Goal: Information Seeking & Learning: Learn about a topic

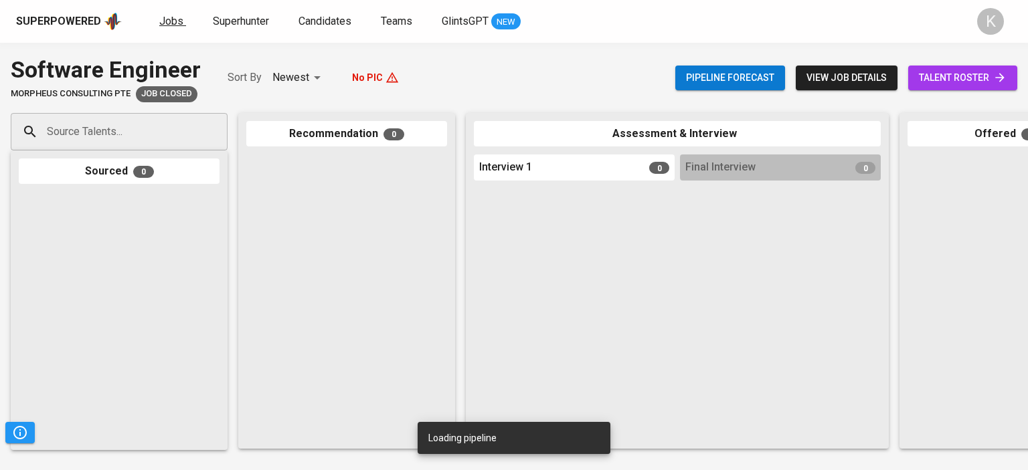
click at [173, 23] on span "Jobs" at bounding box center [171, 21] width 24 height 13
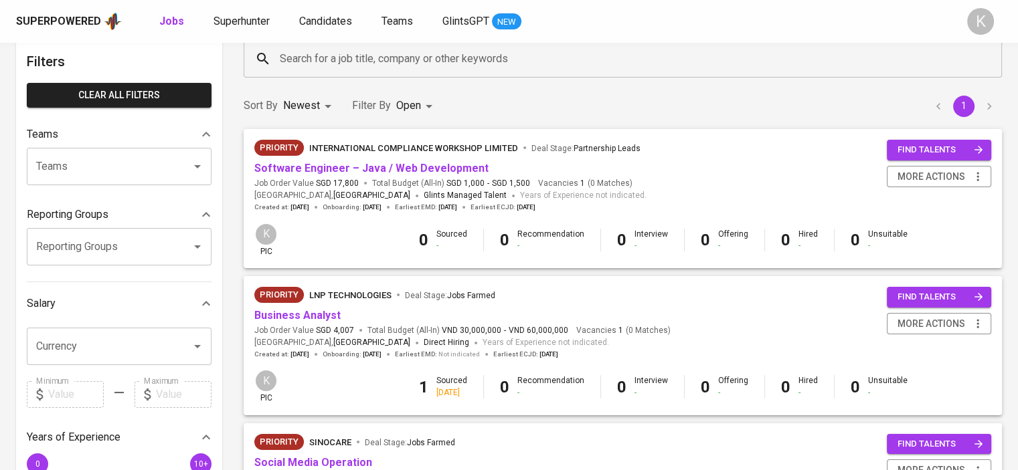
scroll to position [201, 0]
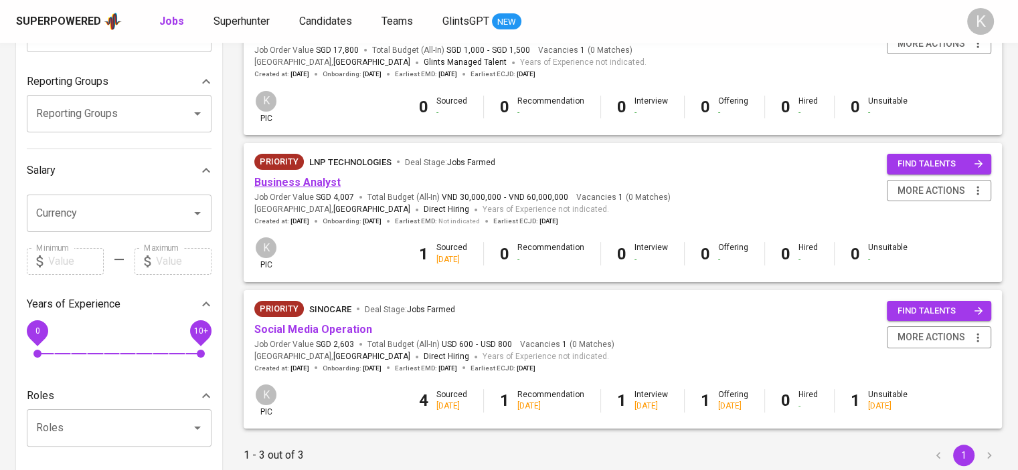
click at [326, 184] on link "Business Analyst" at bounding box center [297, 182] width 86 height 13
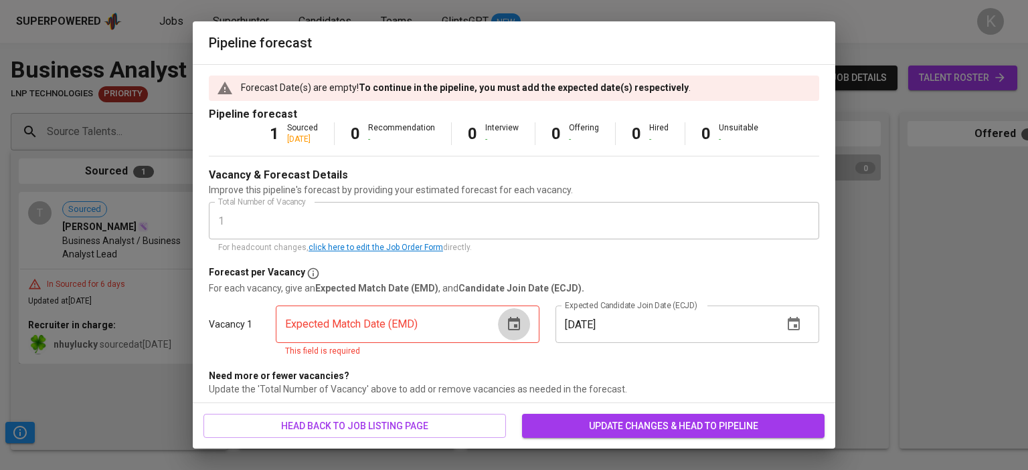
click at [507, 316] on icon "button" at bounding box center [514, 324] width 16 height 16
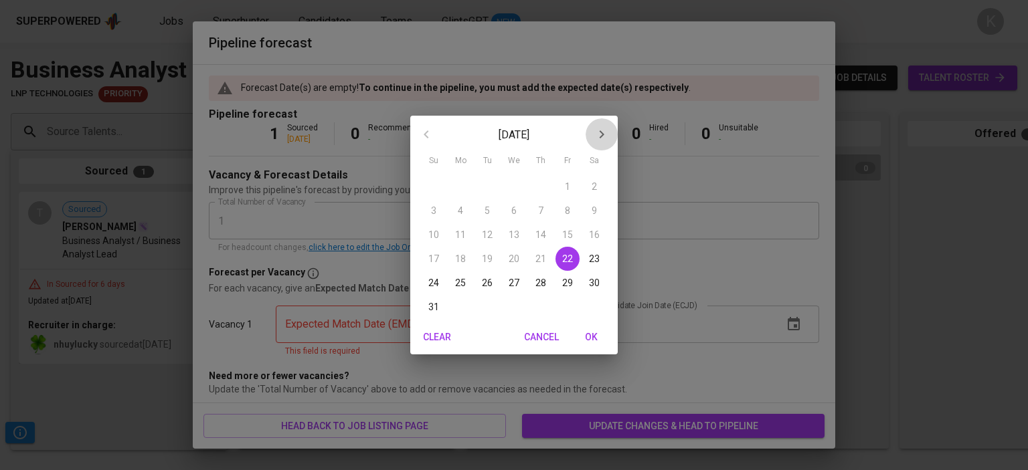
click at [602, 141] on icon "button" at bounding box center [601, 134] width 16 height 16
click at [458, 229] on p "15" at bounding box center [460, 234] width 11 height 13
type input "[DATE]"
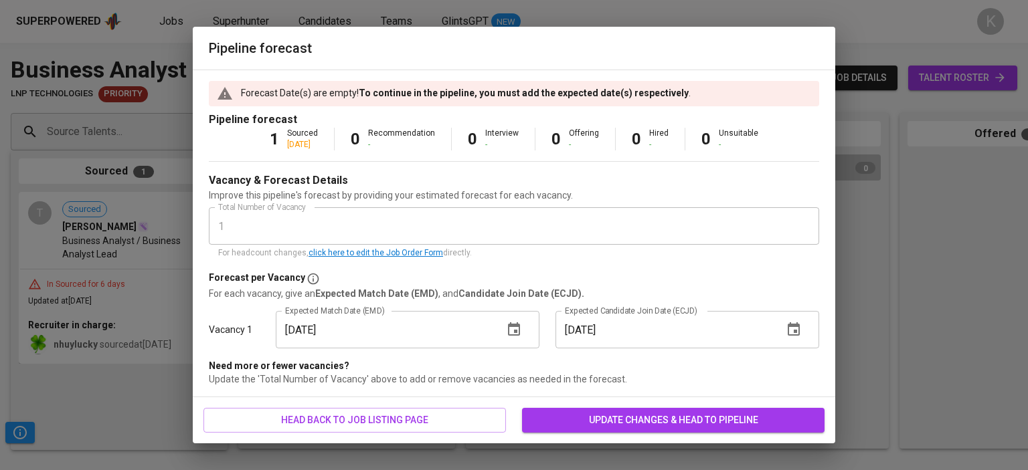
click at [630, 328] on input "[DATE]" at bounding box center [663, 329] width 217 height 37
click at [798, 329] on icon "button" at bounding box center [793, 328] width 12 height 13
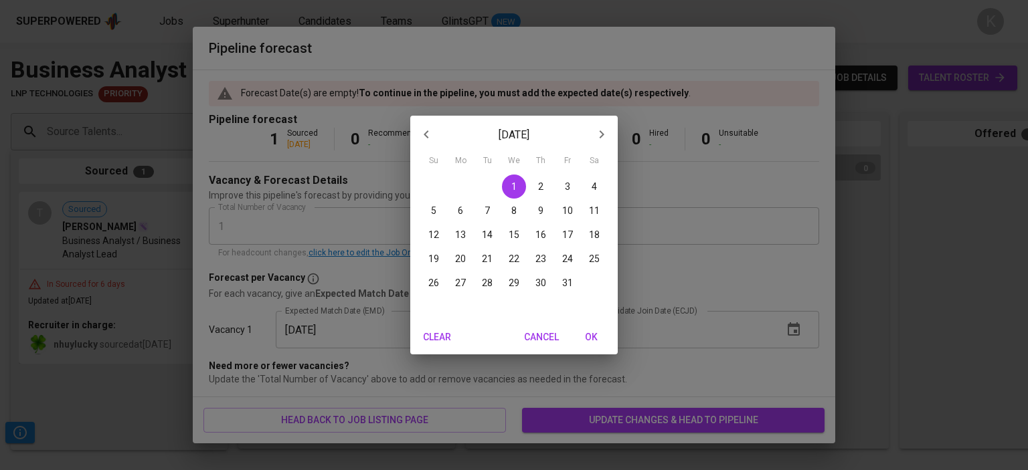
click at [462, 231] on p "13" at bounding box center [460, 234] width 11 height 13
type input "[DATE]"
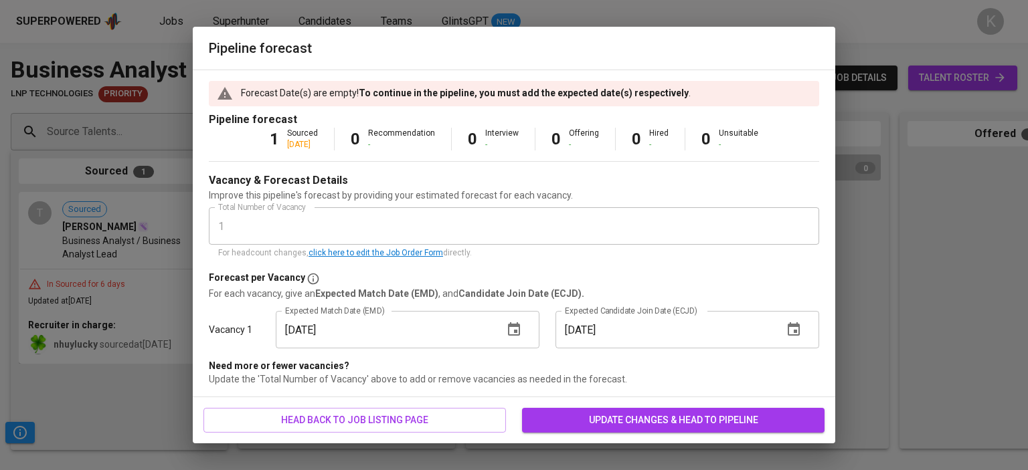
click at [671, 424] on span "update changes & head to pipeline" at bounding box center [673, 420] width 281 height 17
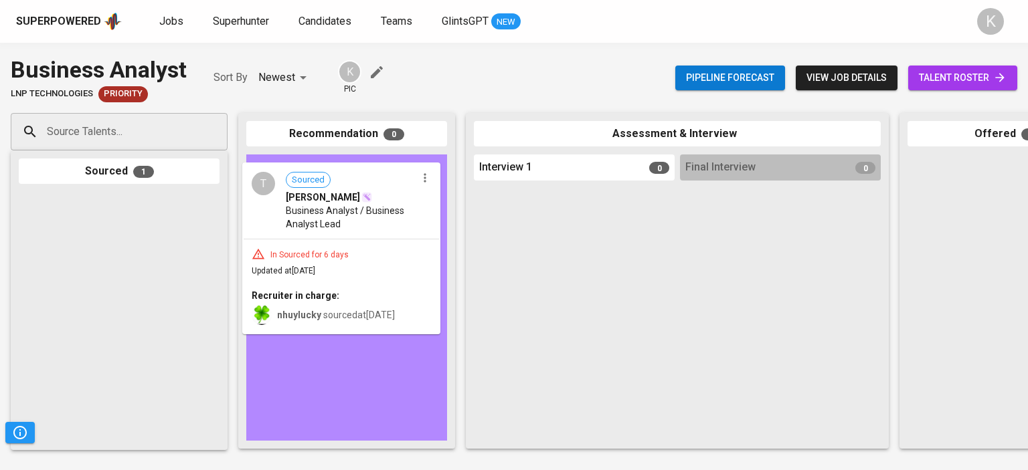
drag, startPoint x: 110, startPoint y: 244, endPoint x: 342, endPoint y: 213, distance: 234.2
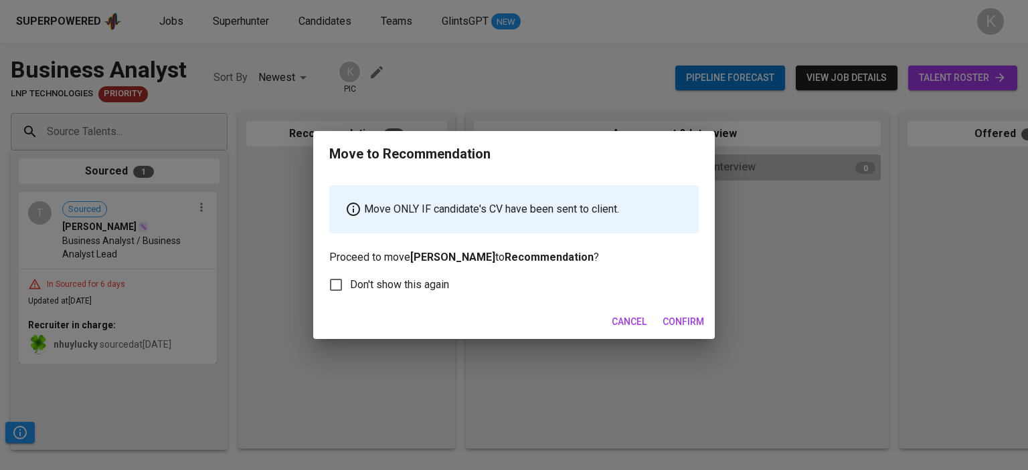
click at [692, 326] on span "Confirm" at bounding box center [682, 322] width 41 height 17
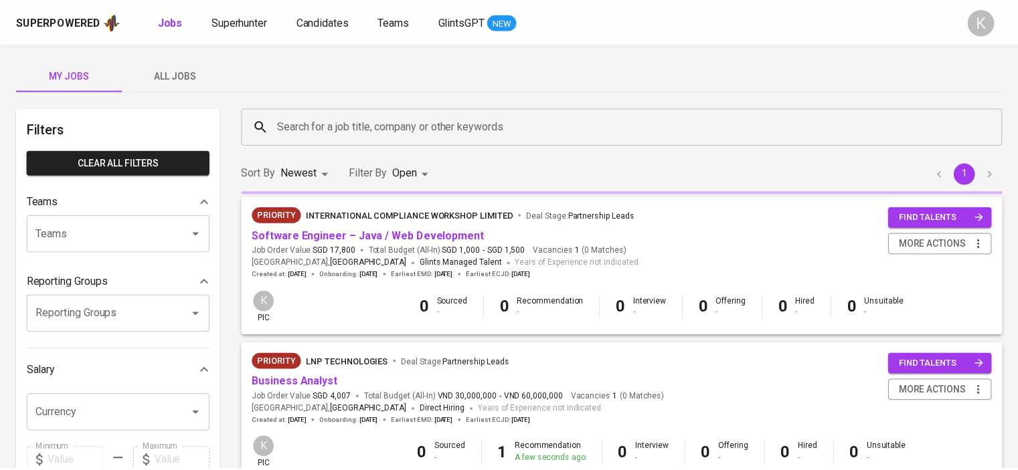
scroll to position [201, 0]
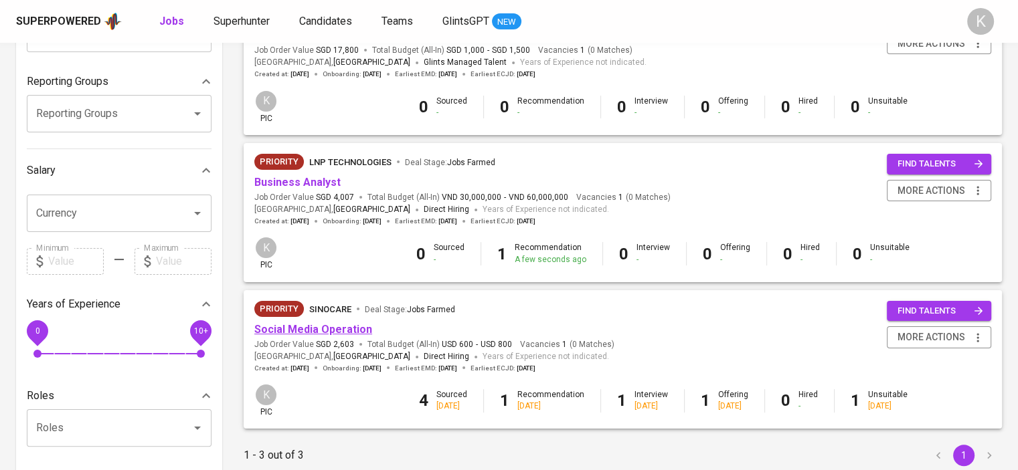
click at [305, 326] on link "Social Media Operation" at bounding box center [313, 329] width 118 height 13
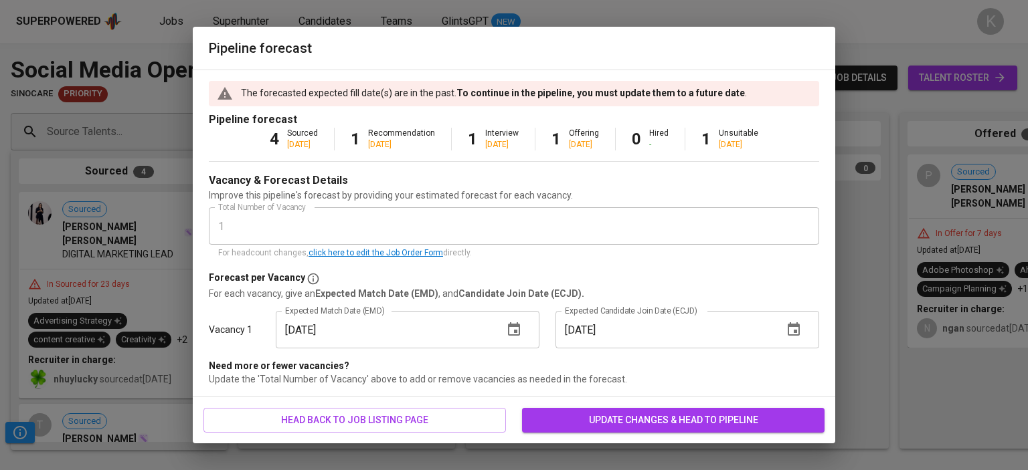
click at [634, 423] on span "update changes & head to pipeline" at bounding box center [673, 420] width 281 height 17
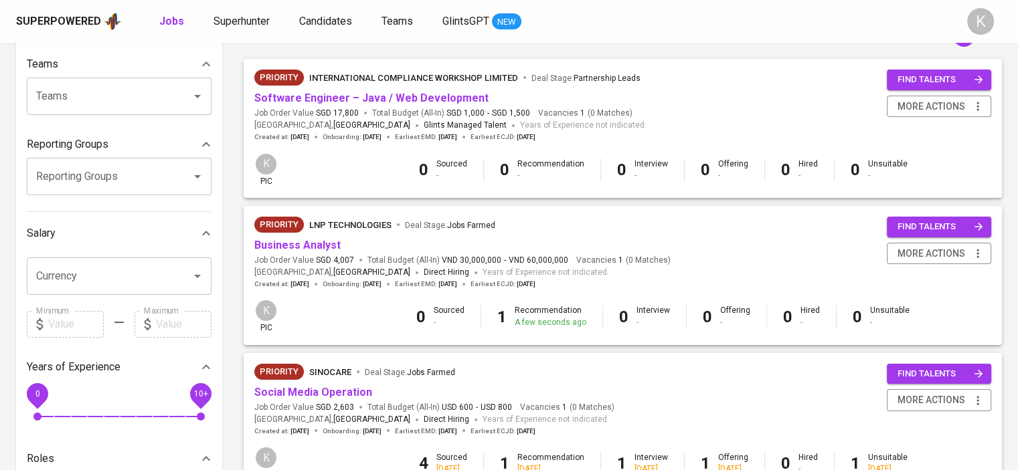
scroll to position [67, 0]
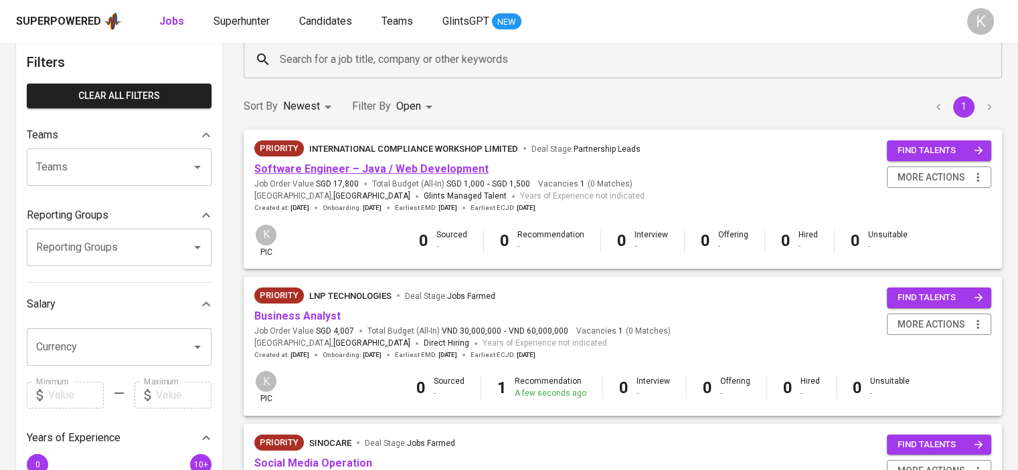
click at [415, 168] on link "Software Engineer – Java / Web Development" at bounding box center [371, 169] width 234 height 13
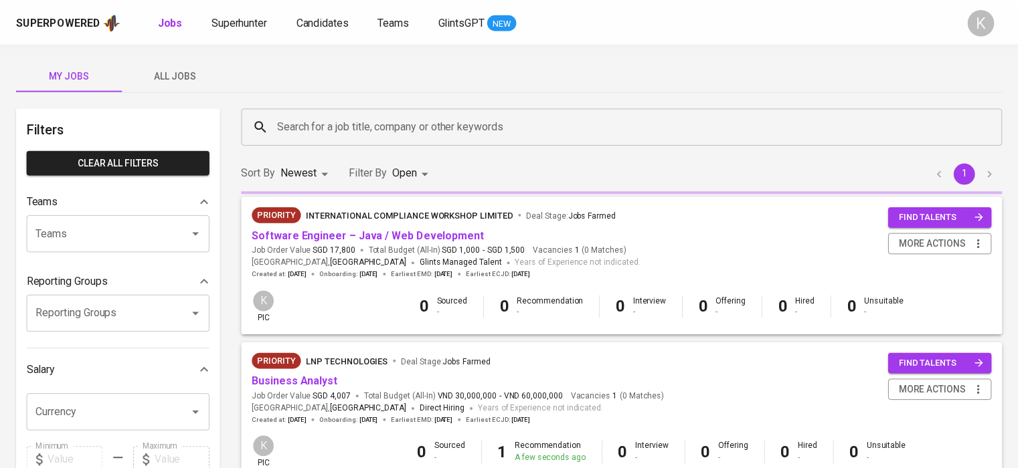
scroll to position [67, 0]
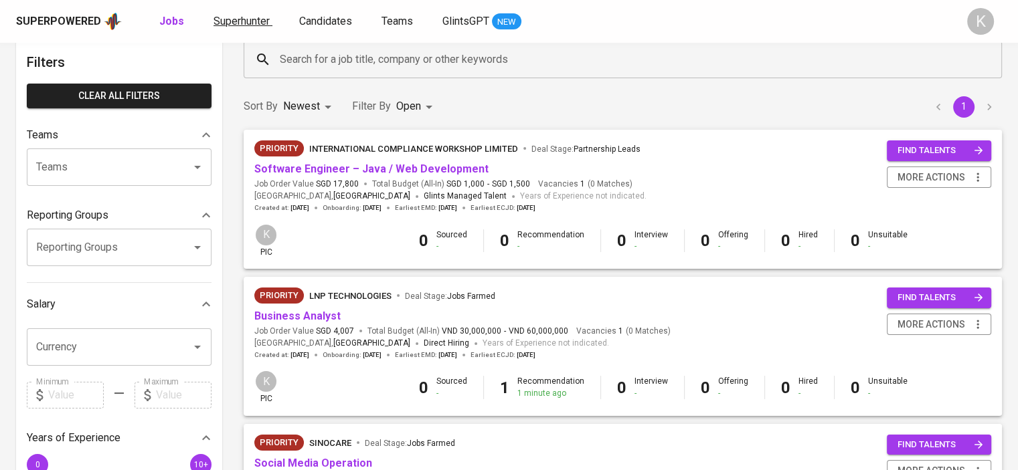
click at [234, 19] on span "Superhunter" at bounding box center [241, 21] width 56 height 13
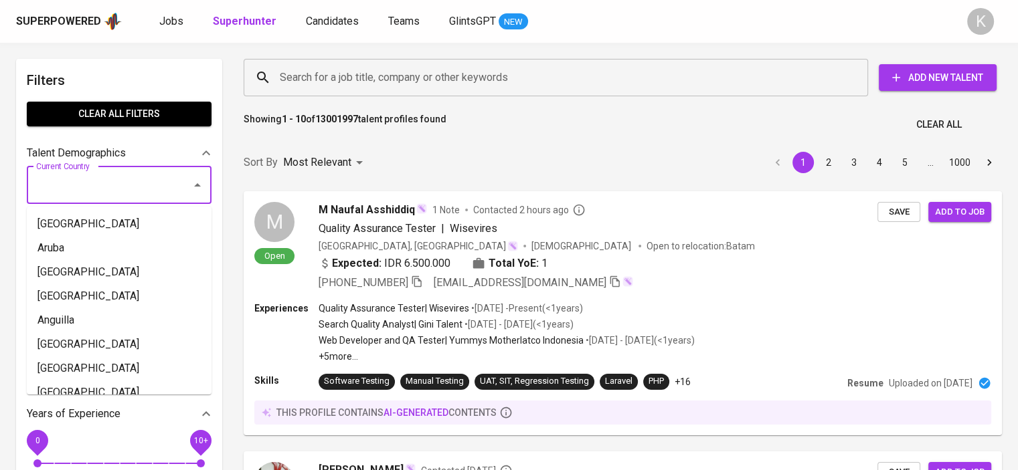
click at [136, 183] on input "Current Country" at bounding box center [100, 185] width 135 height 25
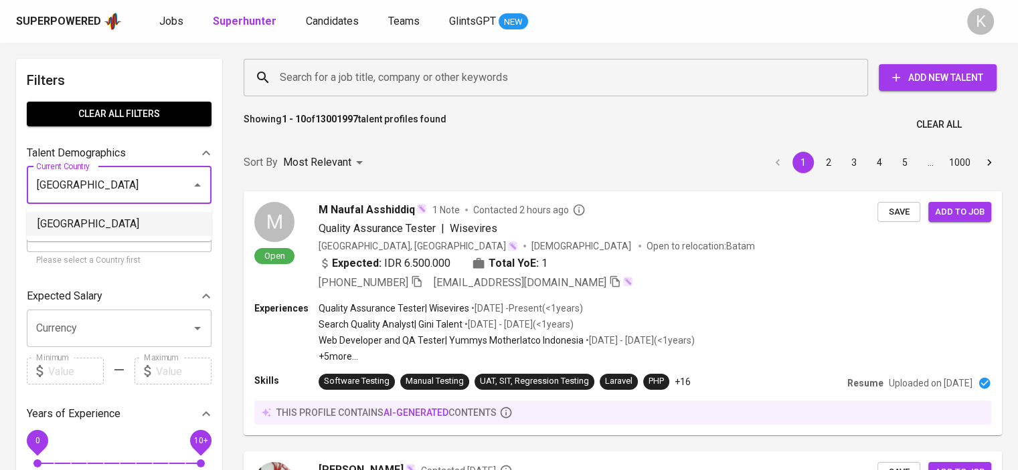
drag, startPoint x: 139, startPoint y: 219, endPoint x: 103, endPoint y: 13, distance: 209.2
click at [138, 219] on li "[GEOGRAPHIC_DATA]" at bounding box center [119, 224] width 185 height 24
click at [126, 226] on input "Current City / Province" at bounding box center [109, 233] width 153 height 25
click at [77, 217] on div "Current City / Province" at bounding box center [119, 233] width 185 height 37
type input "[GEOGRAPHIC_DATA]"
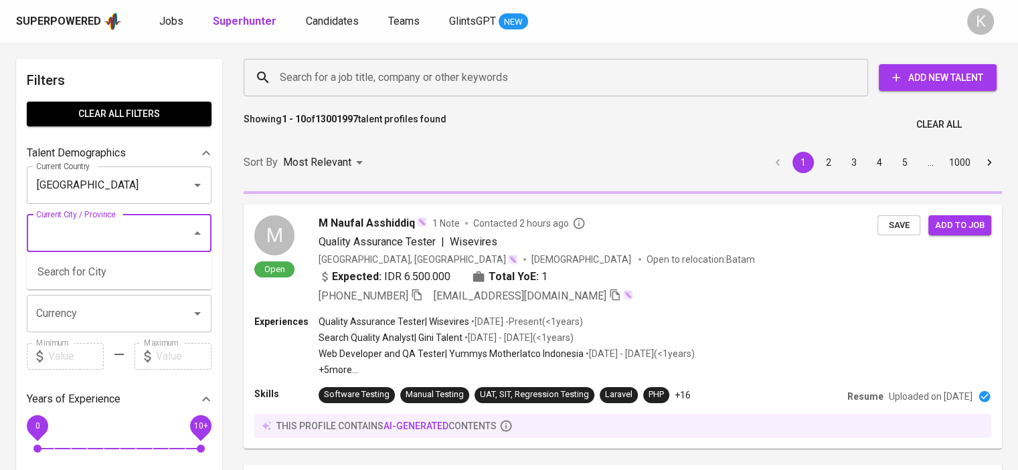
click at [183, 72] on h6 "Filters" at bounding box center [119, 80] width 185 height 21
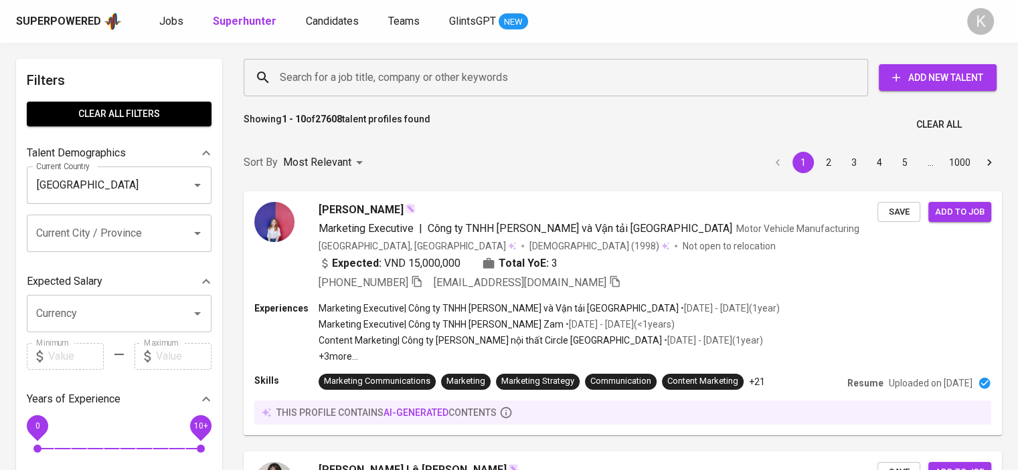
click at [403, 80] on input "Search for a job title, company or other keywords" at bounding box center [558, 77] width 565 height 25
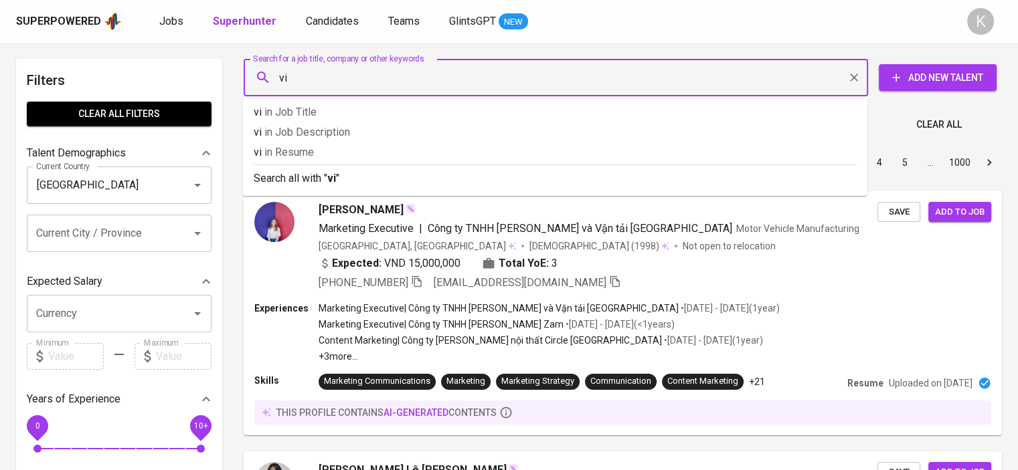
type input "v"
type input "java spring"
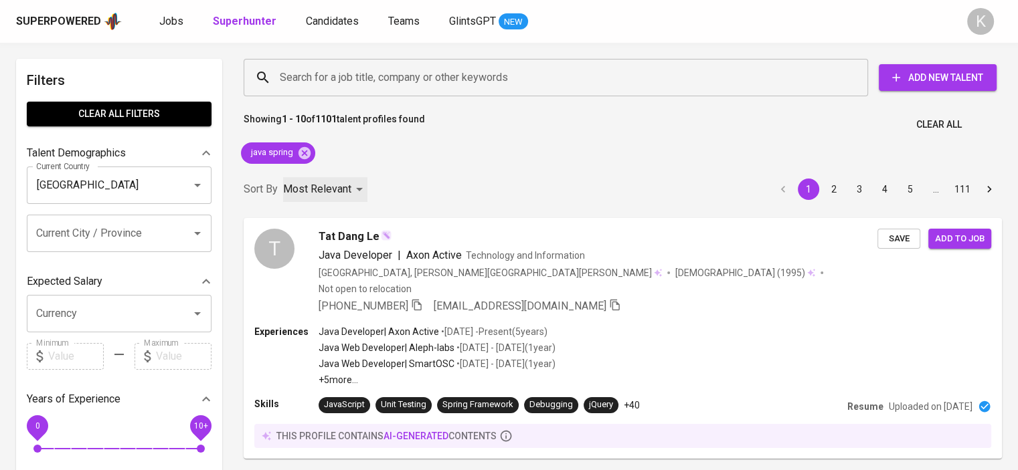
click at [351, 188] on div "Most Relevant" at bounding box center [325, 189] width 84 height 25
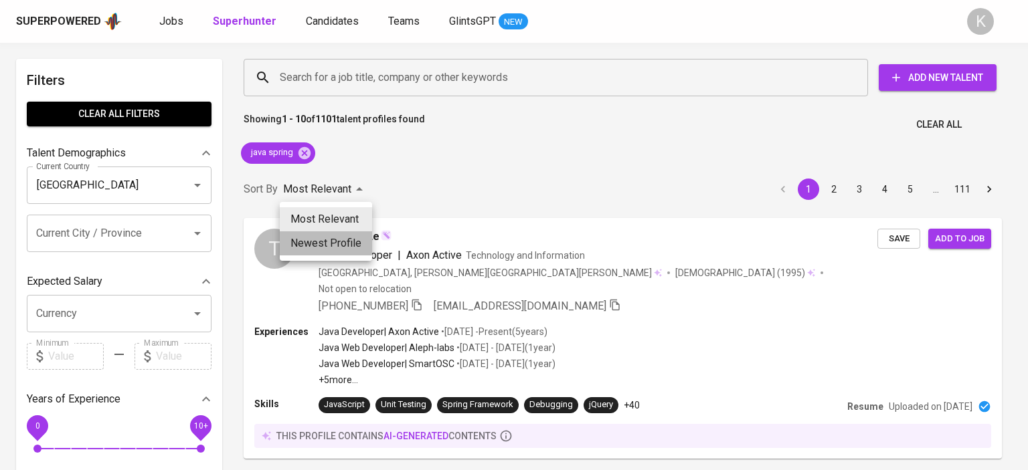
click at [308, 241] on li "Newest Profile" at bounding box center [326, 243] width 92 height 24
type input "PROFILE_CREATION"
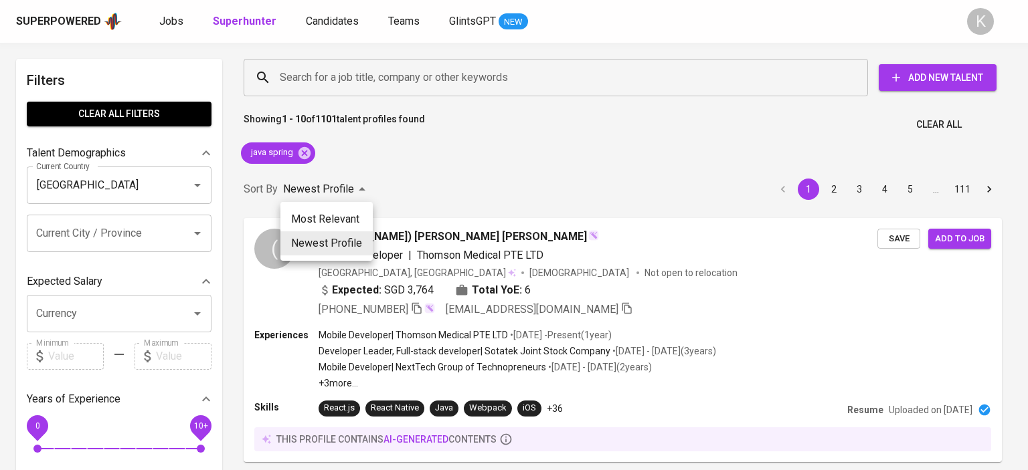
click at [500, 168] on div at bounding box center [514, 235] width 1028 height 470
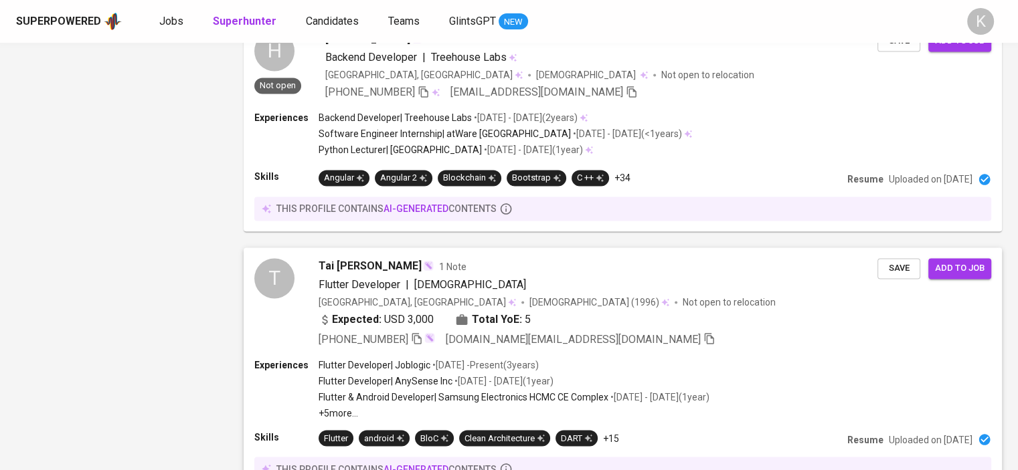
scroll to position [2313, 0]
